Goal: Information Seeking & Learning: Learn about a topic

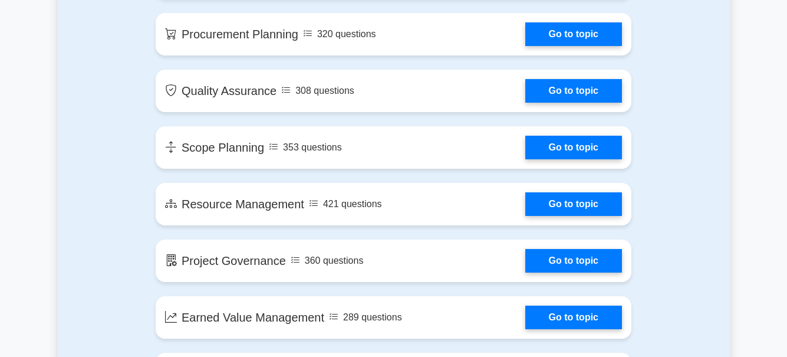
scroll to position [1475, 0]
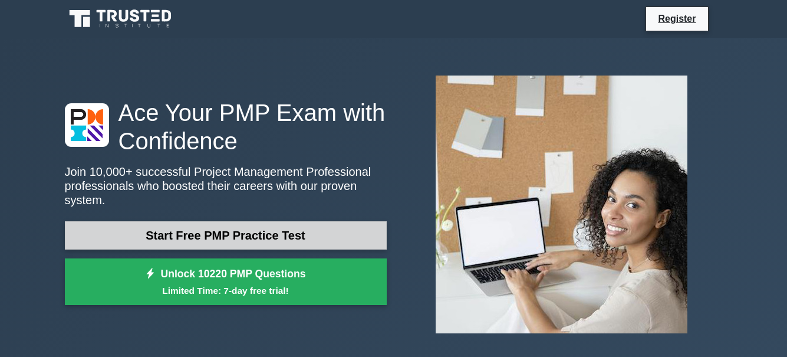
click at [169, 229] on link "Start Free PMP Practice Test" at bounding box center [226, 235] width 322 height 28
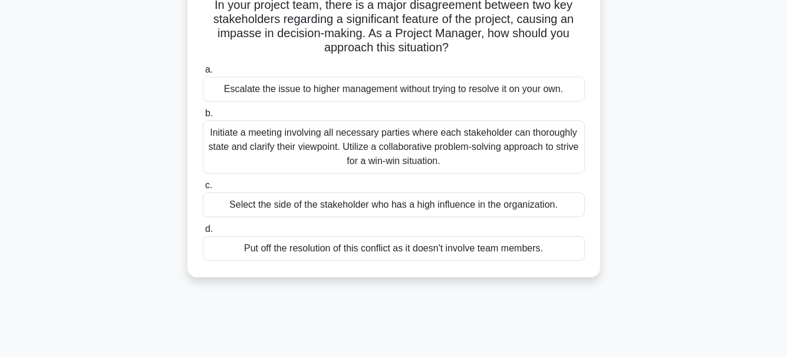
scroll to position [59, 0]
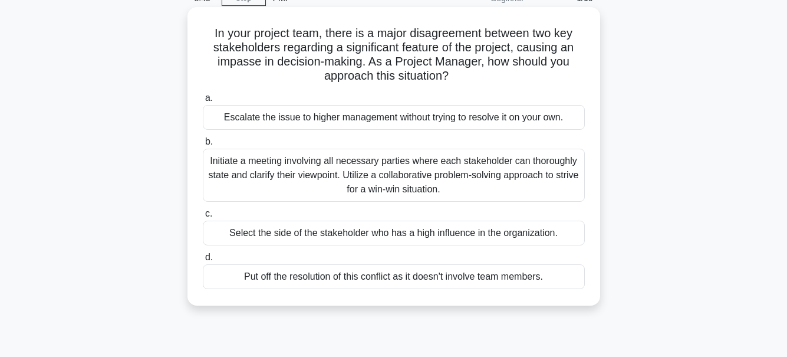
click at [260, 237] on div "Select the side of the stakeholder who has a high influence in the organization." at bounding box center [394, 233] width 382 height 25
click at [203, 218] on input "c. Select the side of the stakeholder who has a high influence in the organizat…" at bounding box center [203, 214] width 0 height 8
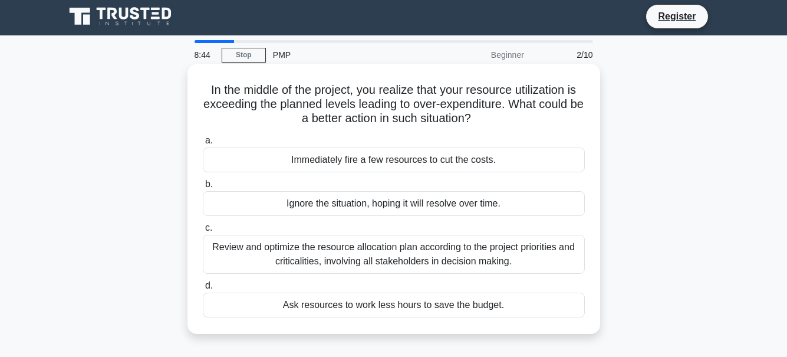
scroll to position [0, 0]
